Goal: Information Seeking & Learning: Compare options

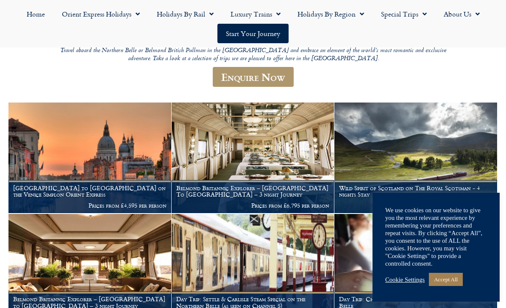
click at [449, 286] on link "Accept All" at bounding box center [446, 279] width 34 height 13
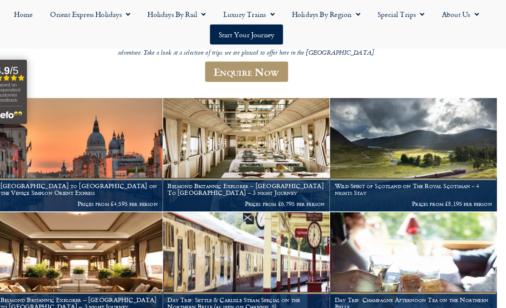
scroll to position [124, 0]
click at [224, 181] on h1 "Belmond Britannic Explorer – [GEOGRAPHIC_DATA] To [GEOGRAPHIC_DATA] – 3 night J…" at bounding box center [252, 185] width 153 height 14
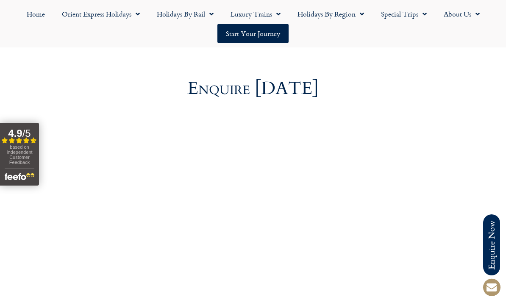
scroll to position [2739, 0]
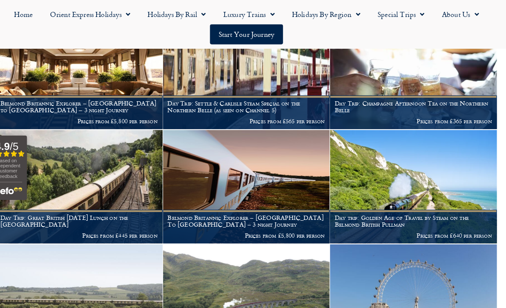
scroll to position [309, 0]
click at [270, 194] on img at bounding box center [253, 182] width 163 height 111
click at [283, 209] on h1 "Belmond Britannic Explorer – [GEOGRAPHIC_DATA] To [GEOGRAPHIC_DATA] – 3 night J…" at bounding box center [252, 216] width 153 height 14
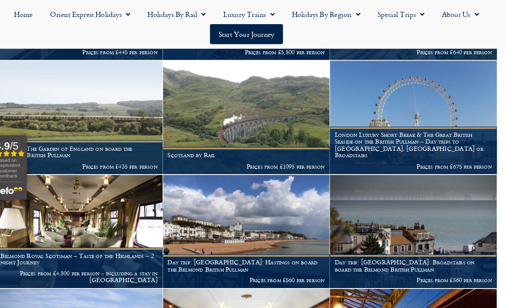
scroll to position [488, 0]
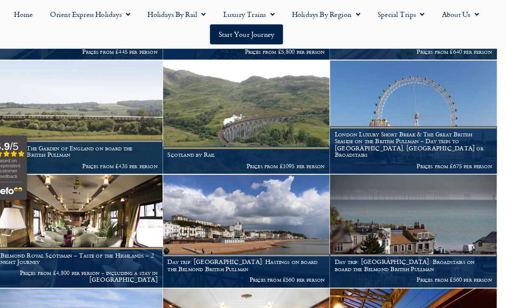
click at [99, 221] on img at bounding box center [89, 225] width 163 height 111
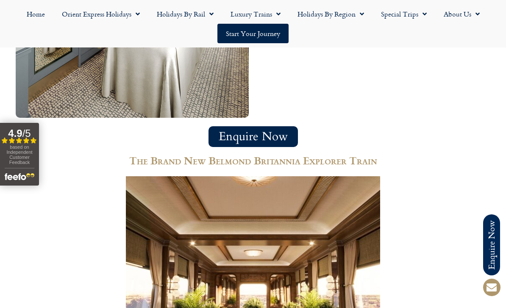
scroll to position [2362, 0]
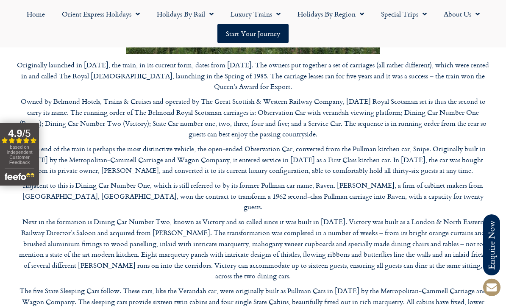
scroll to position [1935, 0]
